Goal: Navigation & Orientation: Understand site structure

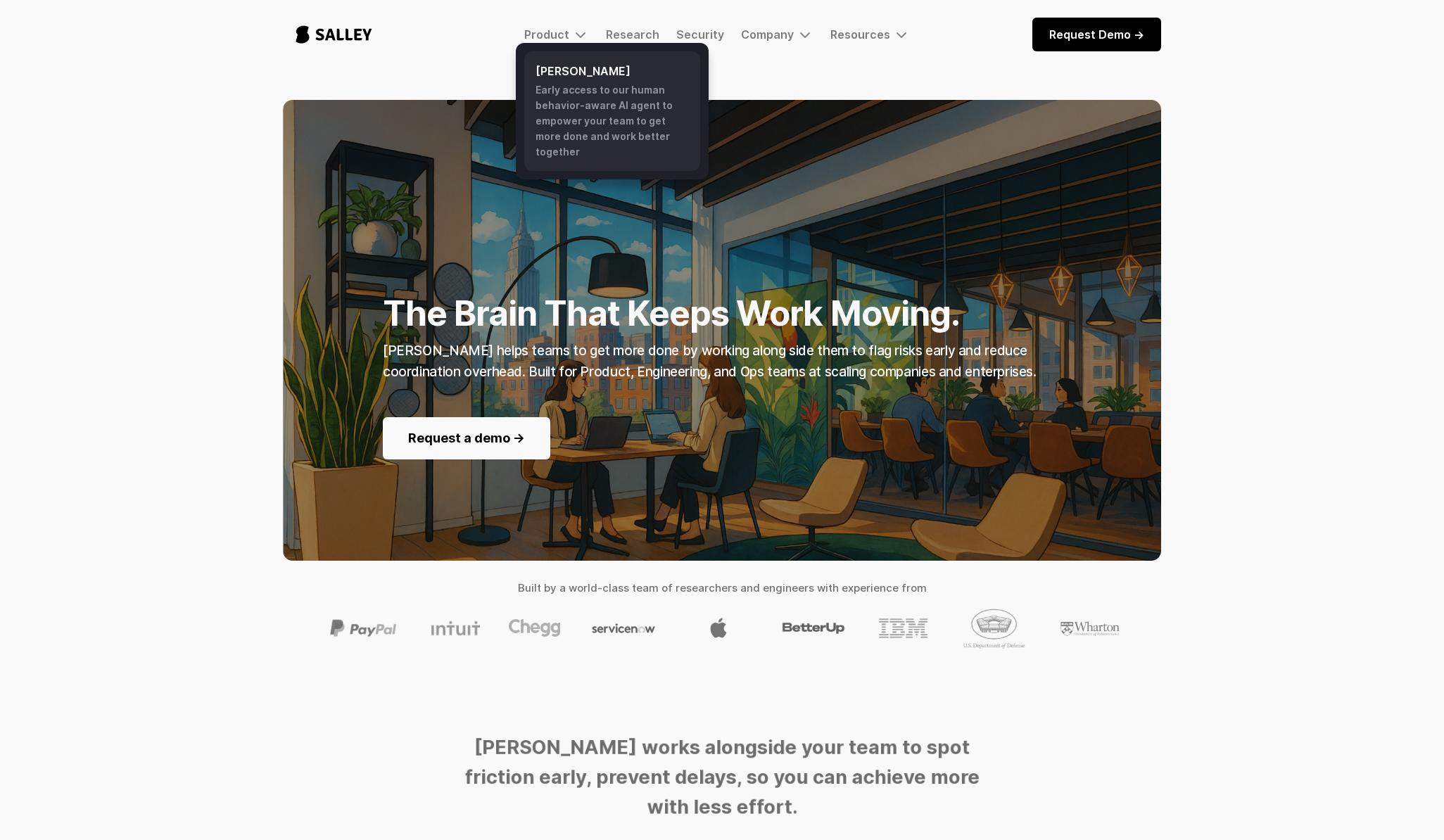
click at [591, 76] on h6 "[PERSON_NAME]" at bounding box center [612, 71] width 154 height 17
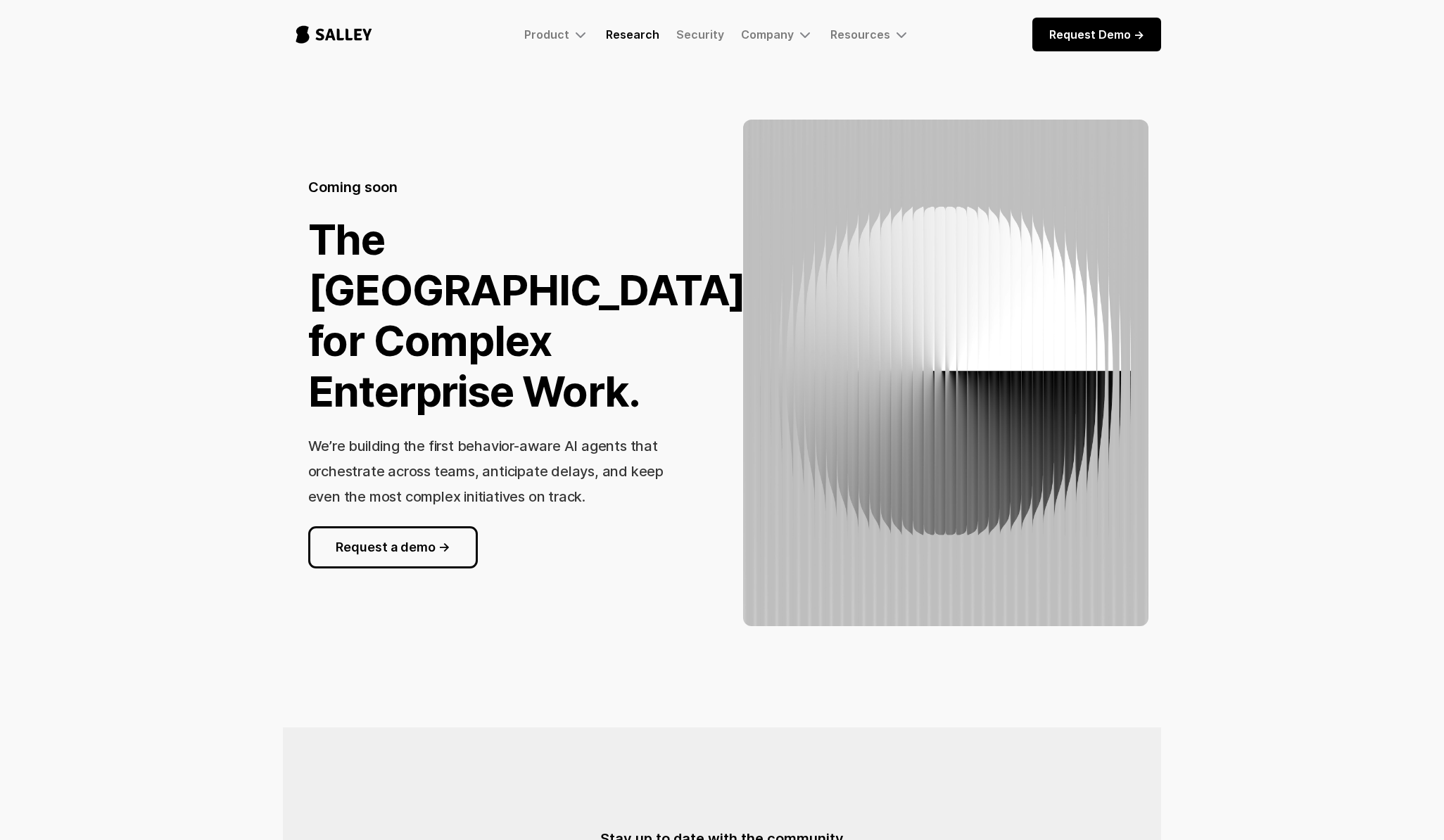
click at [637, 32] on link "Research" at bounding box center [632, 34] width 53 height 14
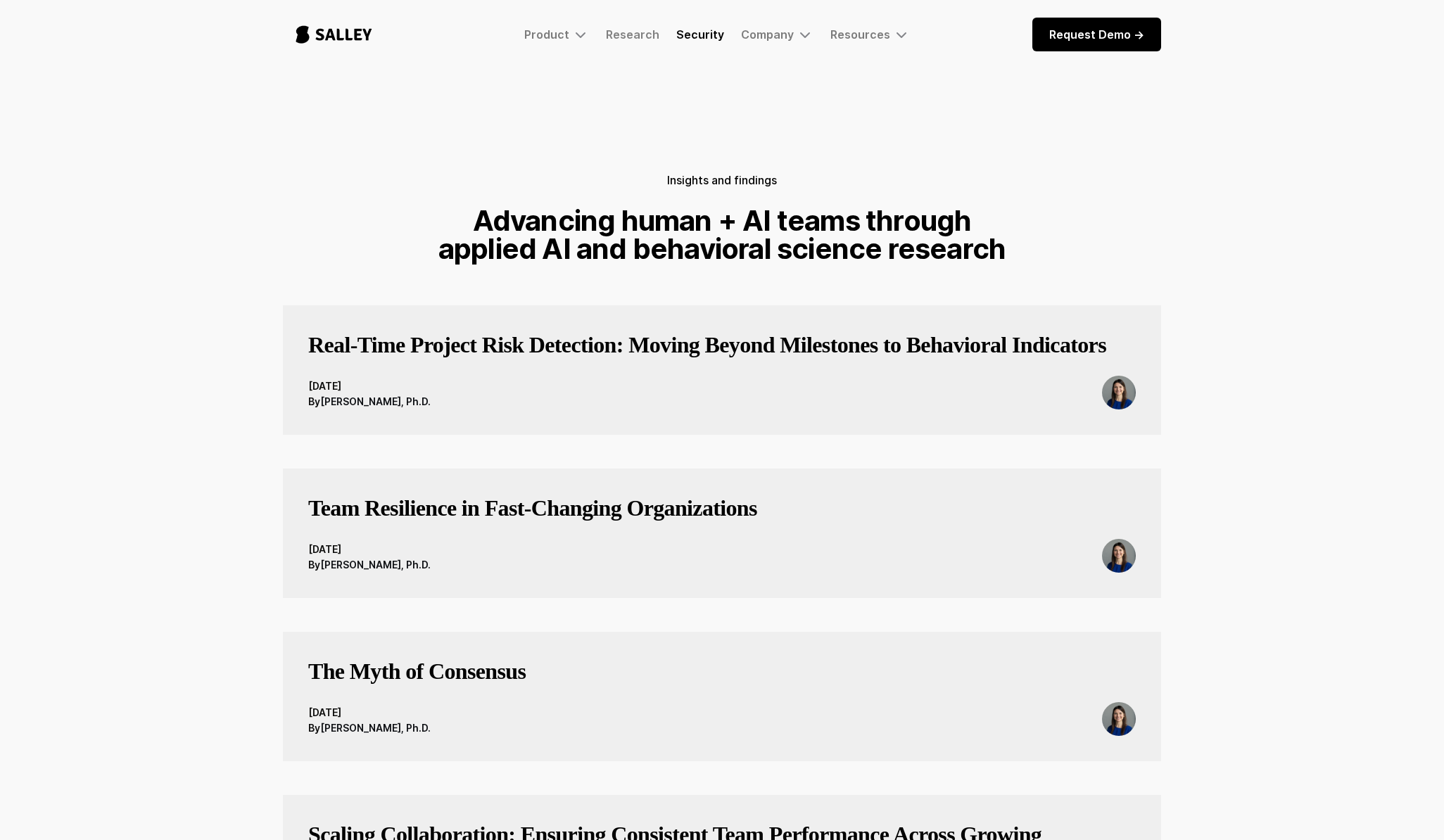
click at [706, 36] on link "Security" at bounding box center [700, 34] width 48 height 14
